Goal: Task Accomplishment & Management: Manage account settings

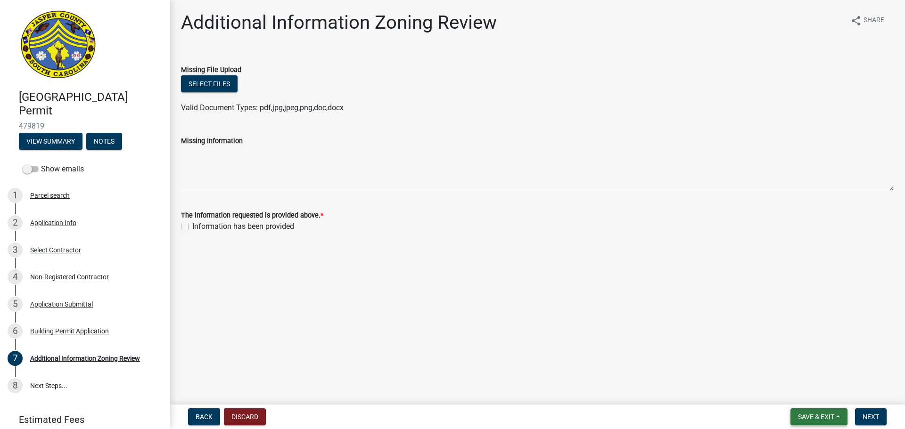
click at [822, 416] on span "Save & Exit" at bounding box center [816, 417] width 36 height 8
click at [810, 392] on button "Save & Exit" at bounding box center [809, 392] width 75 height 23
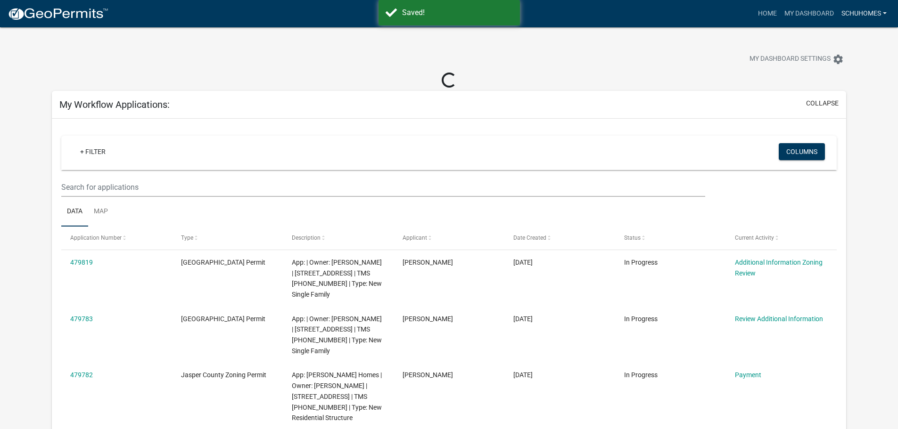
click at [855, 10] on link "SchuHomes" at bounding box center [863, 14] width 53 height 18
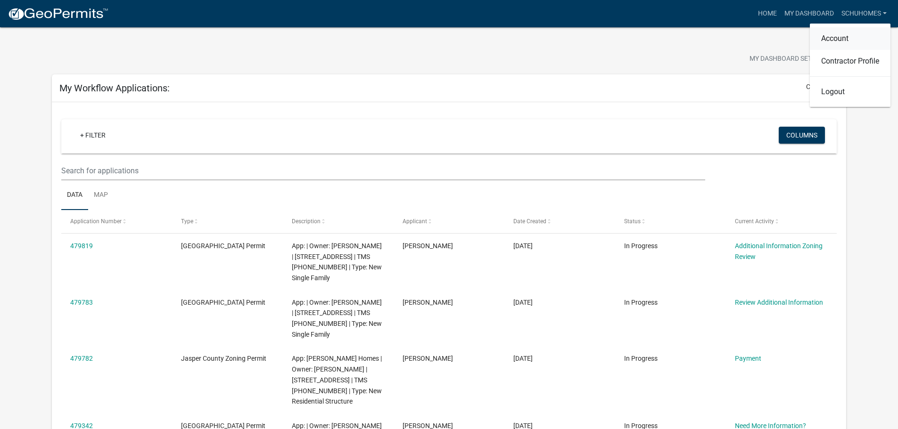
click at [841, 37] on link "Account" at bounding box center [850, 38] width 81 height 23
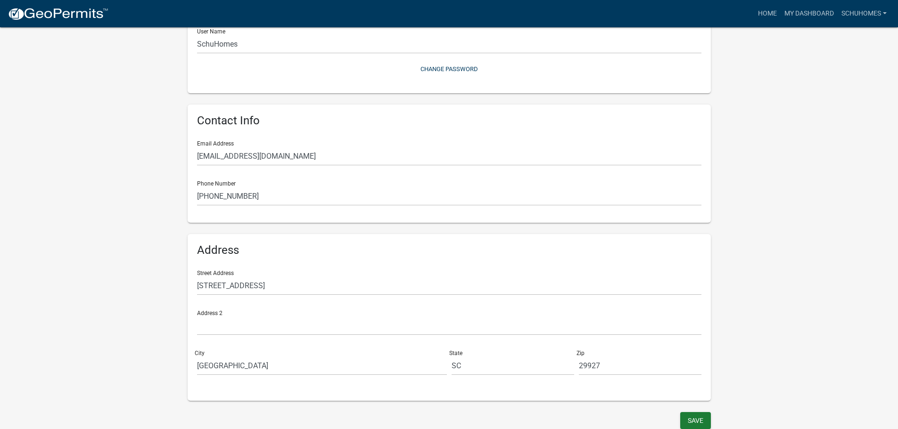
scroll to position [120, 0]
click at [852, 10] on link "SchuHomes" at bounding box center [863, 14] width 53 height 18
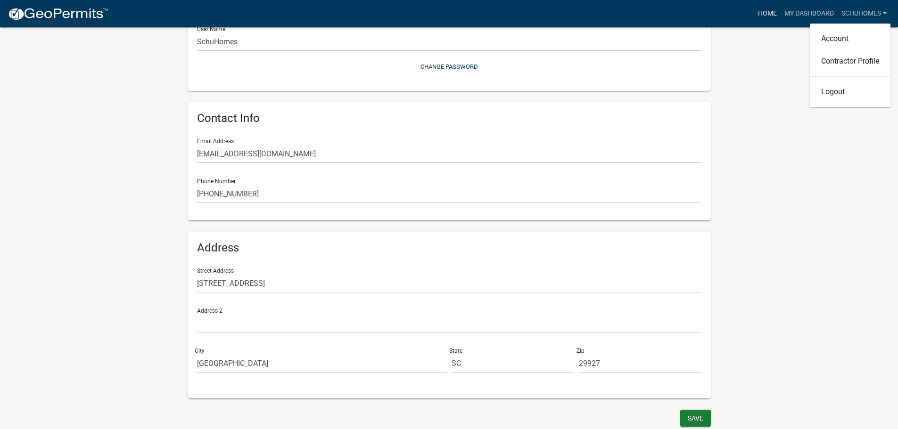
click at [758, 12] on link "Home" at bounding box center [767, 14] width 26 height 18
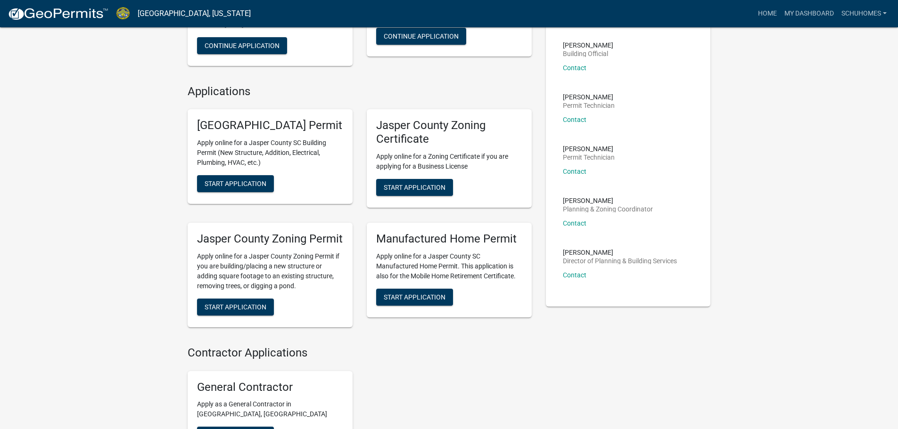
scroll to position [283, 0]
